Goal: Find specific page/section: Find specific page/section

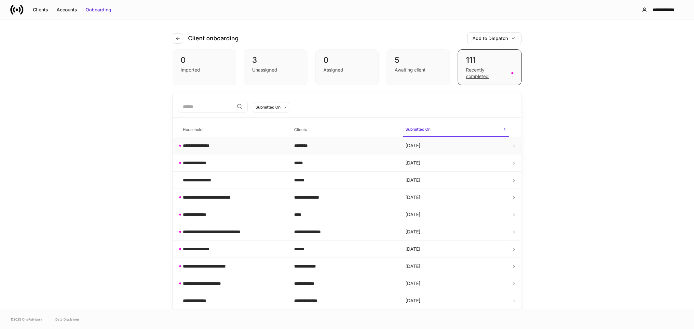
click at [193, 144] on div "**********" at bounding box center [201, 146] width 37 height 7
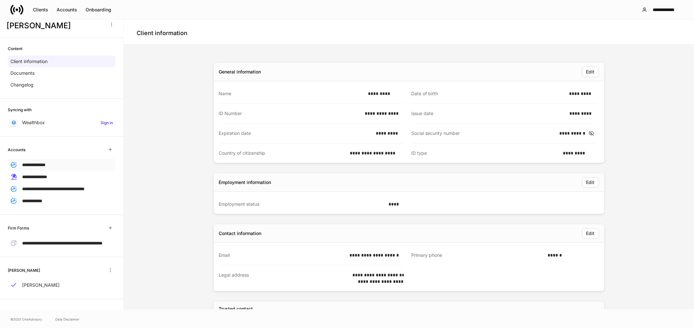
scroll to position [23, 0]
click at [50, 287] on p "[PERSON_NAME]" at bounding box center [40, 285] width 37 height 7
click at [38, 199] on span "**********" at bounding box center [32, 201] width 20 height 5
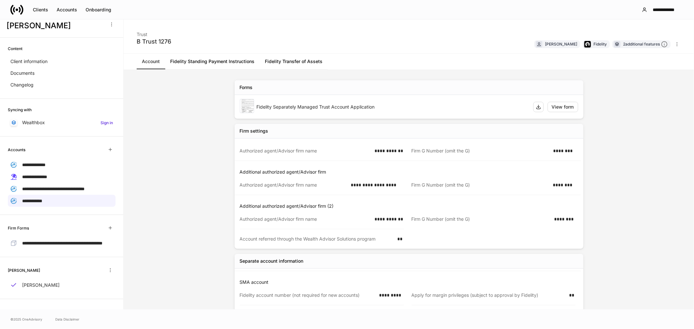
click at [194, 63] on link "Fidelity Standing Payment Instructions" at bounding box center [212, 62] width 95 height 16
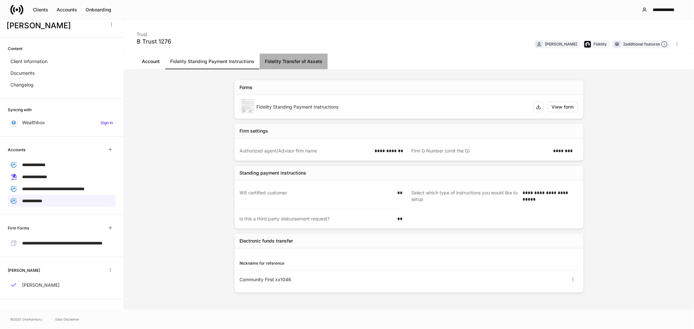
click at [282, 59] on link "Fidelity Transfer of Assets" at bounding box center [294, 62] width 68 height 16
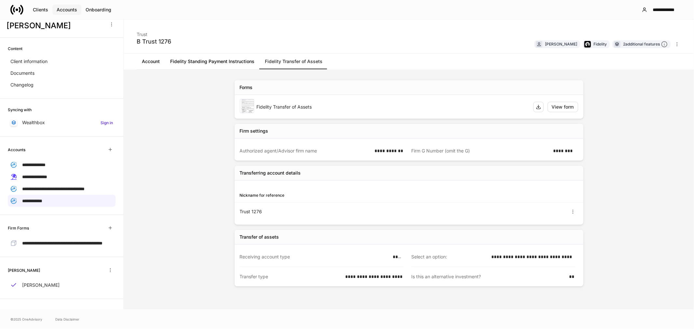
click at [66, 9] on div "Accounts" at bounding box center [67, 10] width 21 height 7
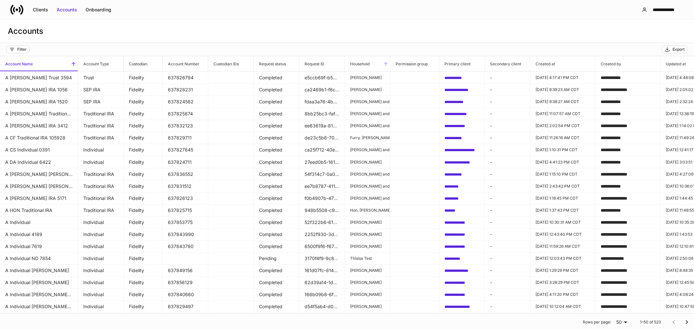
click at [378, 64] on span "Household" at bounding box center [367, 63] width 45 height 15
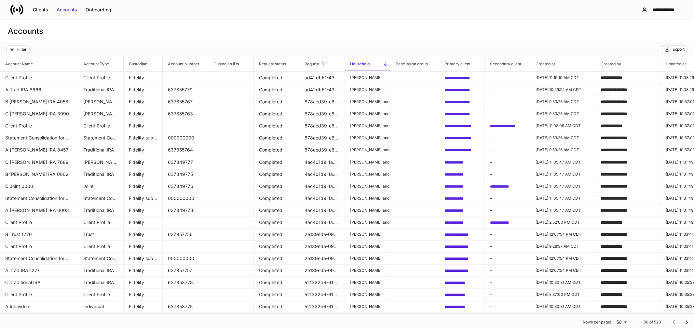
click at [383, 63] on icon at bounding box center [386, 64] width 6 height 6
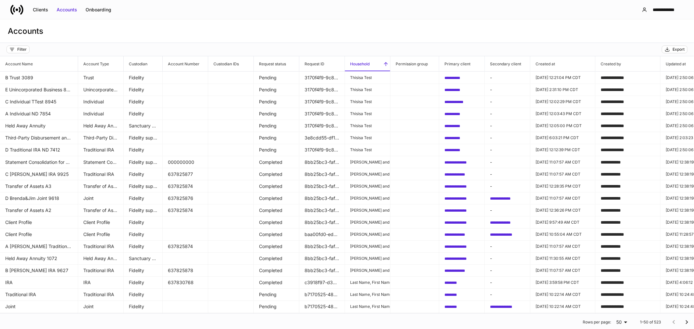
click at [383, 63] on icon at bounding box center [386, 64] width 6 height 6
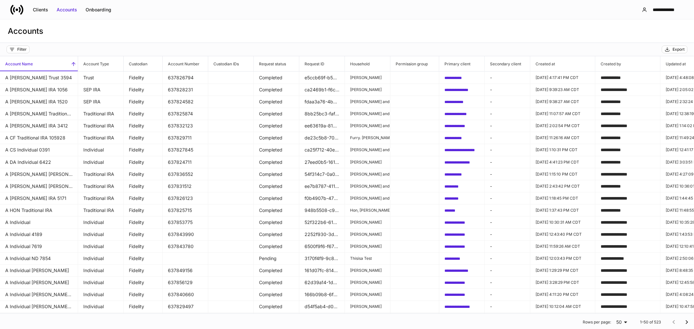
drag, startPoint x: 380, startPoint y: 37, endPoint x: 217, endPoint y: 12, distance: 164.3
click at [380, 37] on div "Accounts" at bounding box center [347, 31] width 694 height 23
click at [64, 8] on div "Accounts" at bounding box center [67, 10] width 21 height 7
click at [36, 10] on div "Clients" at bounding box center [40, 10] width 15 height 7
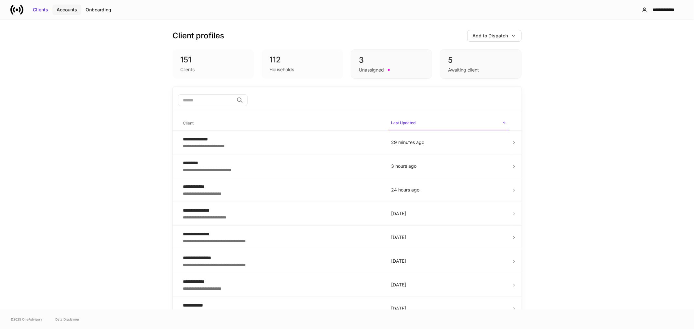
click at [70, 10] on div "Accounts" at bounding box center [67, 10] width 21 height 7
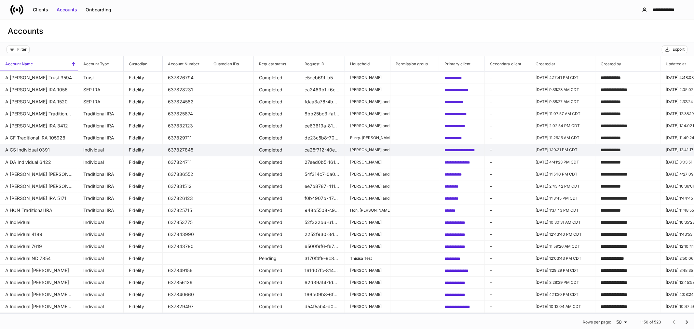
click at [408, 148] on td at bounding box center [415, 150] width 49 height 12
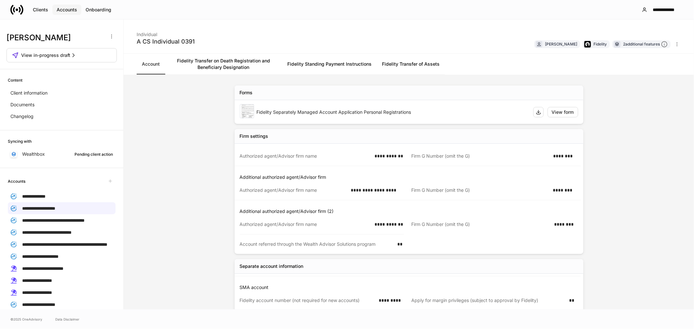
click at [70, 10] on div "Accounts" at bounding box center [67, 10] width 21 height 7
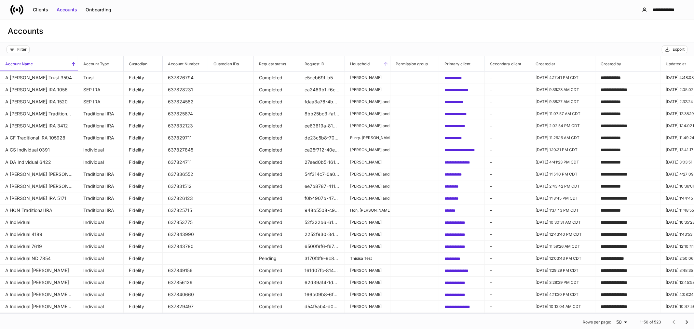
click at [376, 64] on span "Household" at bounding box center [367, 63] width 45 height 15
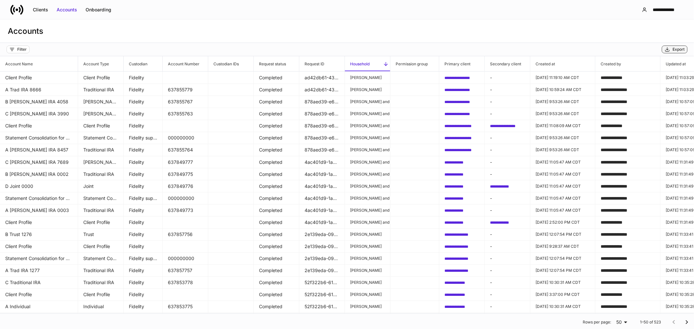
click at [676, 50] on div "Export" at bounding box center [679, 49] width 12 height 5
click at [41, 8] on div "Clients" at bounding box center [40, 10] width 15 height 7
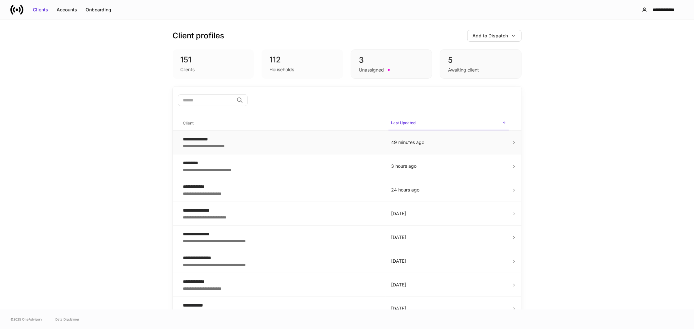
click at [223, 147] on div "**********" at bounding box center [282, 146] width 198 height 7
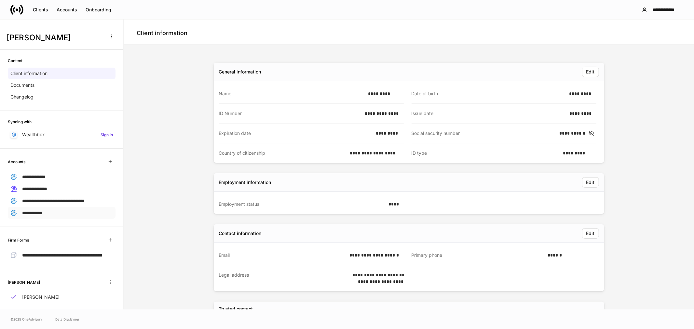
click at [41, 215] on span "**********" at bounding box center [32, 213] width 20 height 5
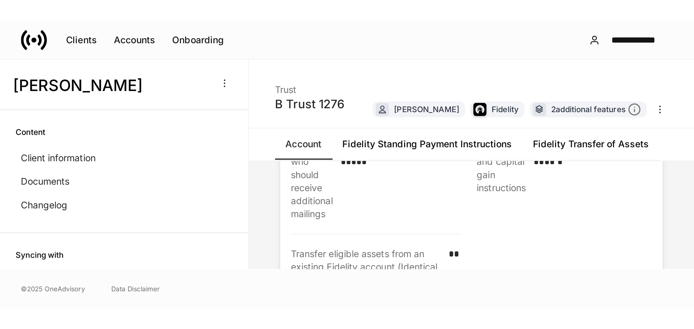
scroll to position [487, 0]
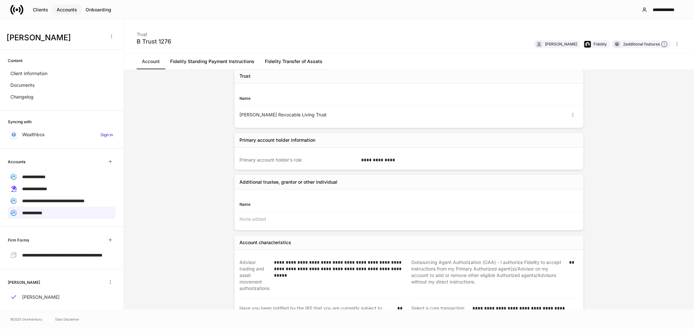
click at [64, 9] on div "Accounts" at bounding box center [67, 10] width 21 height 7
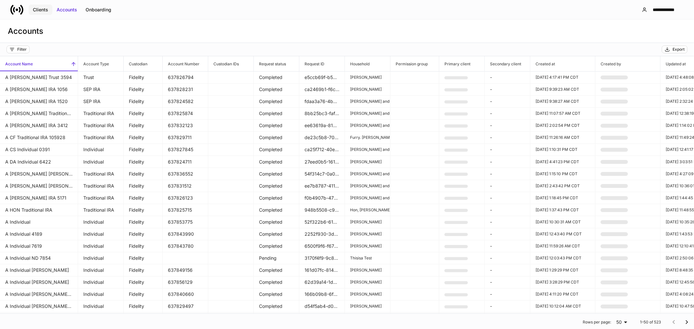
click at [42, 10] on div "Clients" at bounding box center [40, 10] width 15 height 7
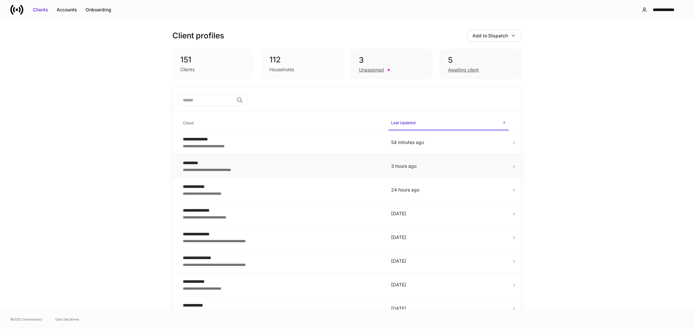
click at [242, 165] on div "*********" at bounding box center [282, 163] width 198 height 7
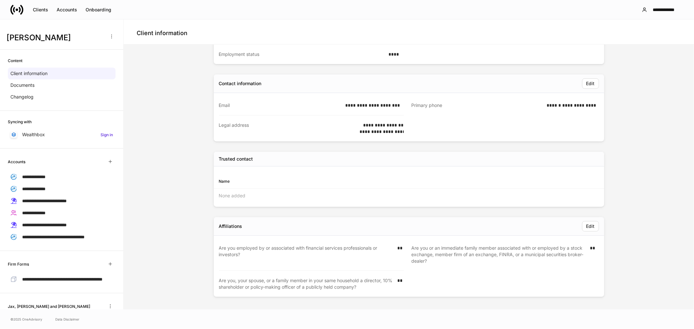
scroll to position [151, 0]
click at [46, 8] on div "Clients" at bounding box center [40, 10] width 15 height 7
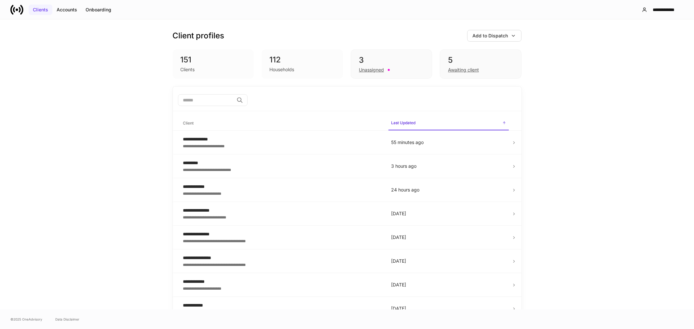
click at [37, 10] on div "Clients" at bounding box center [40, 10] width 15 height 7
click at [367, 70] on div "Unassigned" at bounding box center [371, 70] width 25 height 7
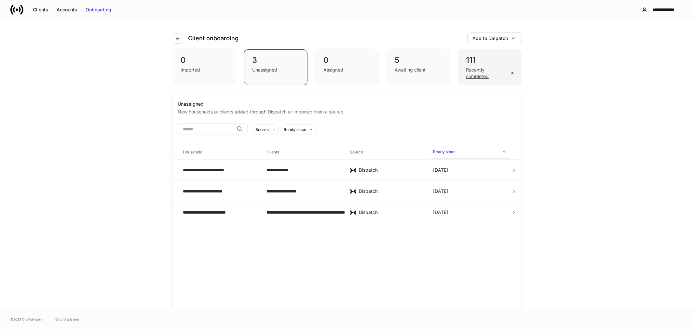
click at [471, 77] on div "Recently completed" at bounding box center [486, 73] width 41 height 13
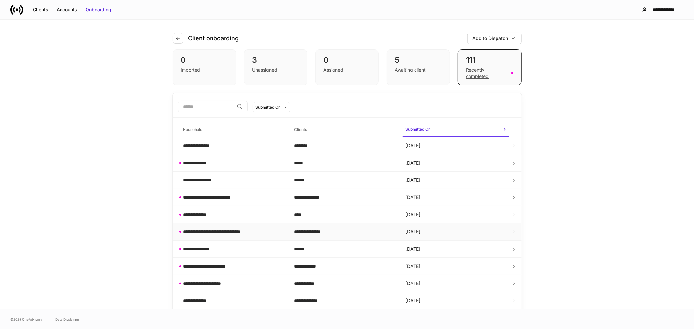
scroll to position [36, 0]
